Goal: Information Seeking & Learning: Learn about a topic

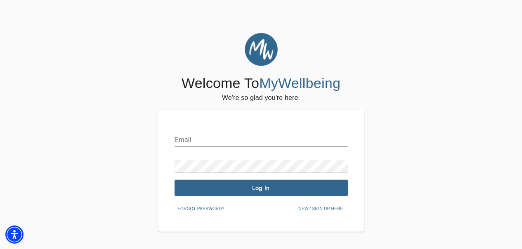
click at [223, 137] on input "text" at bounding box center [260, 139] width 173 height 13
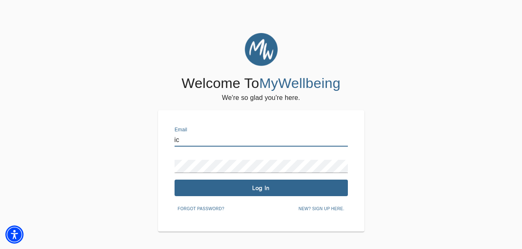
type input "i"
type input "[PERSON_NAME][EMAIL_ADDRESS][PERSON_NAME][DOMAIN_NAME]"
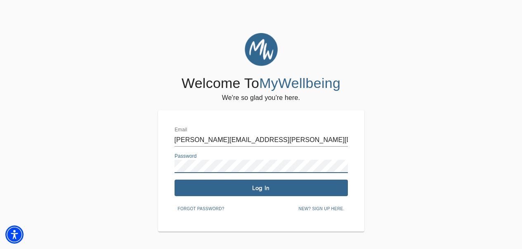
click at [225, 184] on span "Log In" at bounding box center [261, 188] width 167 height 8
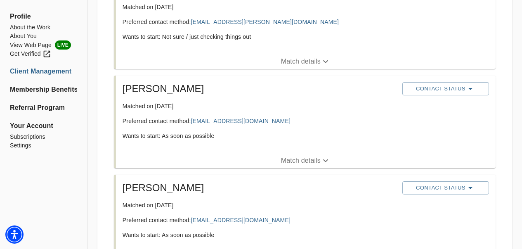
scroll to position [247, 0]
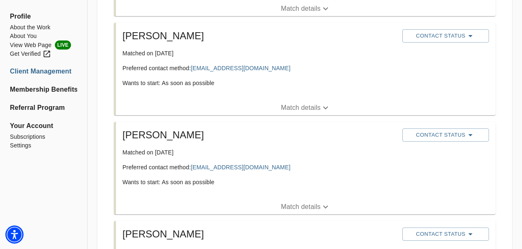
click at [314, 208] on p "Match details" at bounding box center [301, 207] width 40 height 10
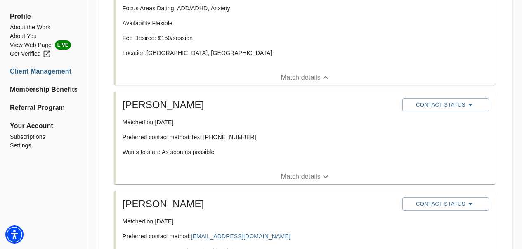
scroll to position [454, 0]
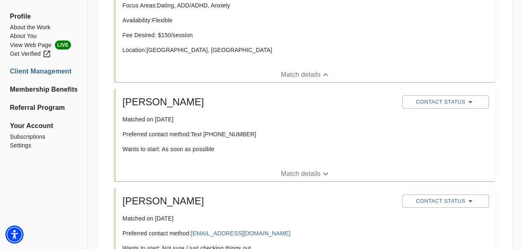
click at [311, 171] on p "Match details" at bounding box center [301, 174] width 40 height 10
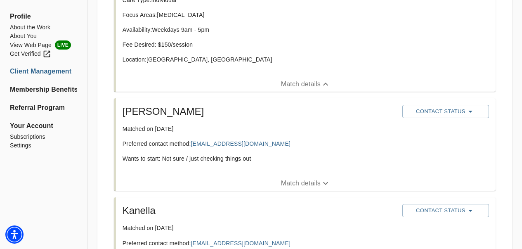
scroll to position [619, 0]
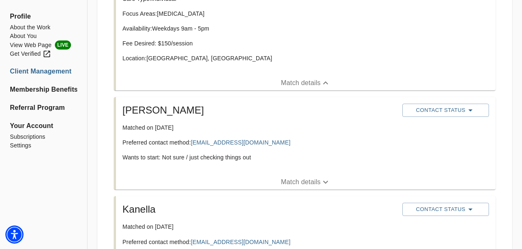
click at [306, 184] on p "Match details" at bounding box center [301, 182] width 40 height 10
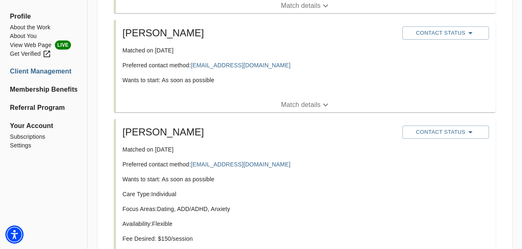
scroll to position [247, 0]
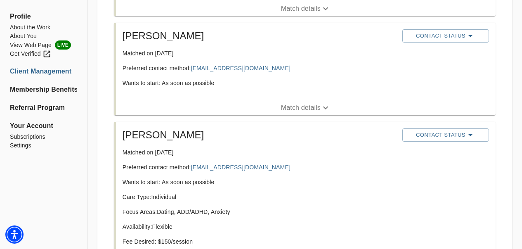
click at [310, 110] on p "Match details" at bounding box center [301, 108] width 40 height 10
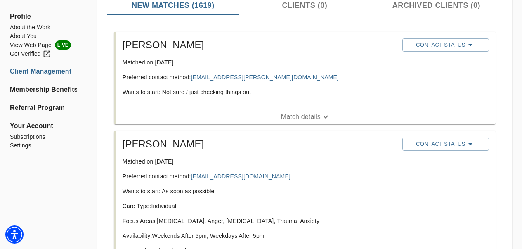
scroll to position [124, 0]
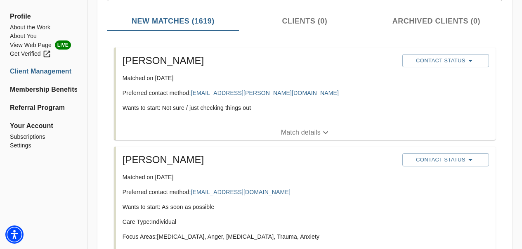
click at [301, 137] on p "Match details" at bounding box center [301, 132] width 40 height 10
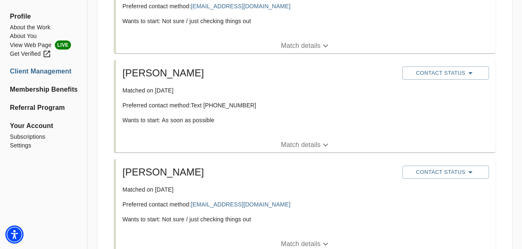
scroll to position [1279, 0]
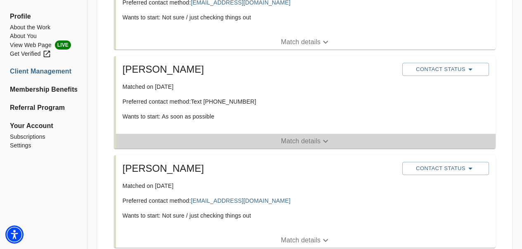
click at [301, 142] on p "Match details" at bounding box center [301, 141] width 40 height 10
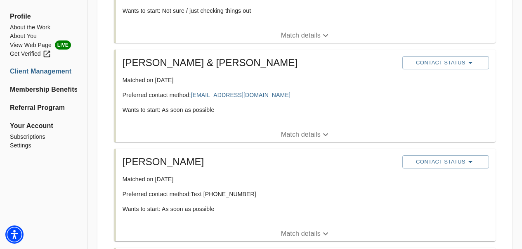
scroll to position [1567, 0]
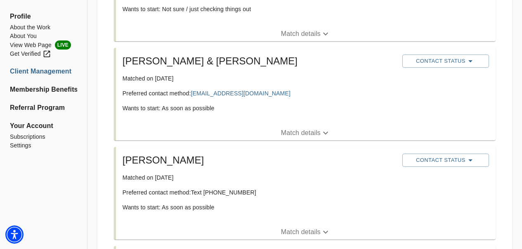
click at [304, 131] on p "Match details" at bounding box center [301, 133] width 40 height 10
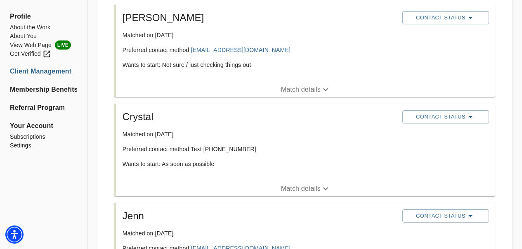
scroll to position [1897, 0]
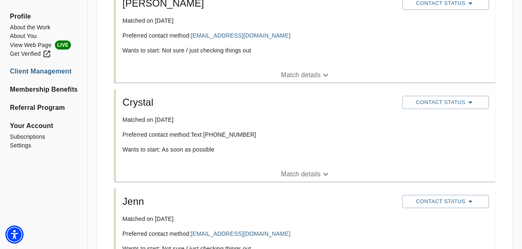
click at [312, 174] on p "Match details" at bounding box center [301, 174] width 40 height 10
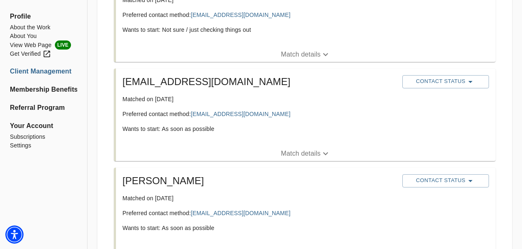
scroll to position [2227, 0]
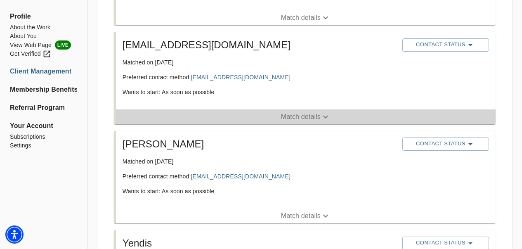
click at [312, 120] on p "Match details" at bounding box center [301, 117] width 40 height 10
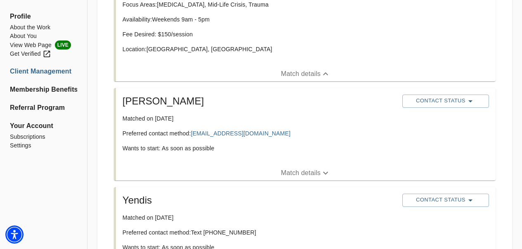
scroll to position [2351, 0]
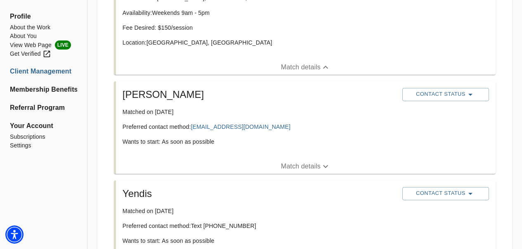
click at [317, 167] on p "Match details" at bounding box center [301, 166] width 40 height 10
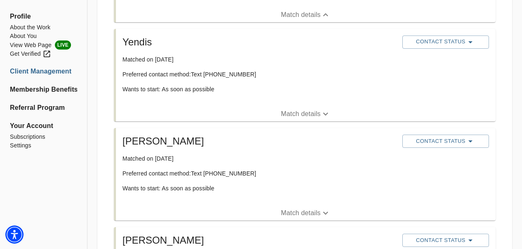
scroll to position [2598, 0]
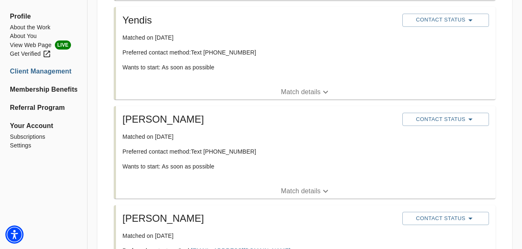
click at [320, 94] on icon "button" at bounding box center [325, 92] width 10 height 10
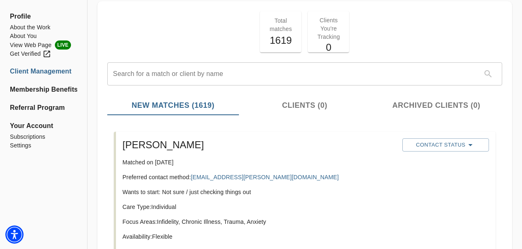
scroll to position [0, 0]
